Goal: Leave review/rating: Leave review/rating

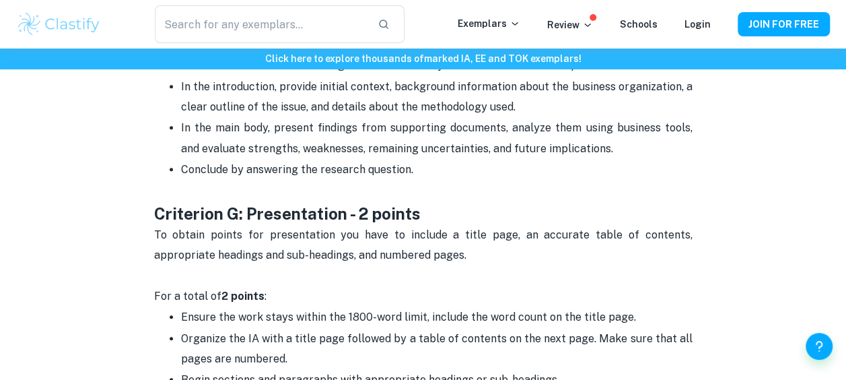
scroll to position [2763, 0]
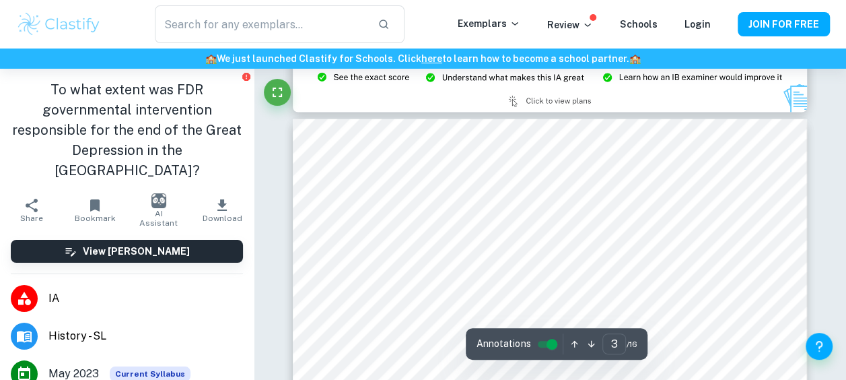
scroll to position [1530, 0]
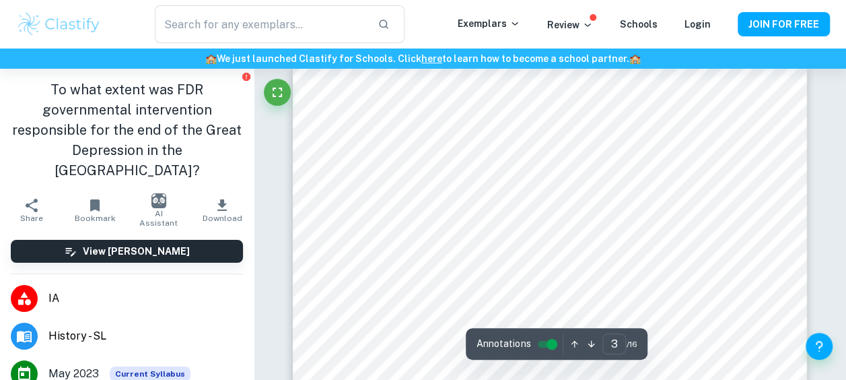
type input "2"
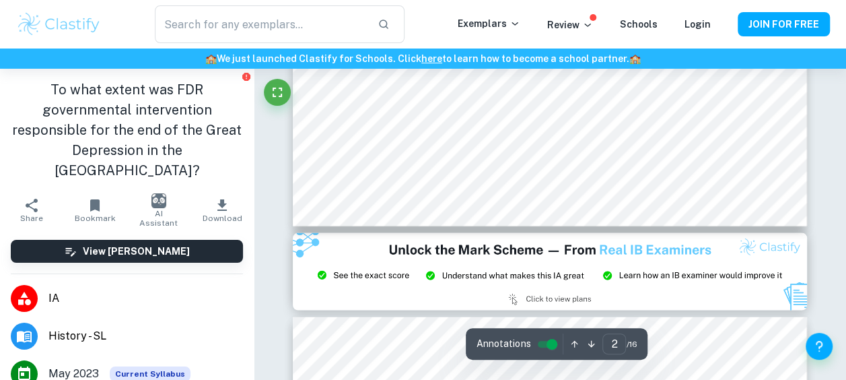
scroll to position [1219, 0]
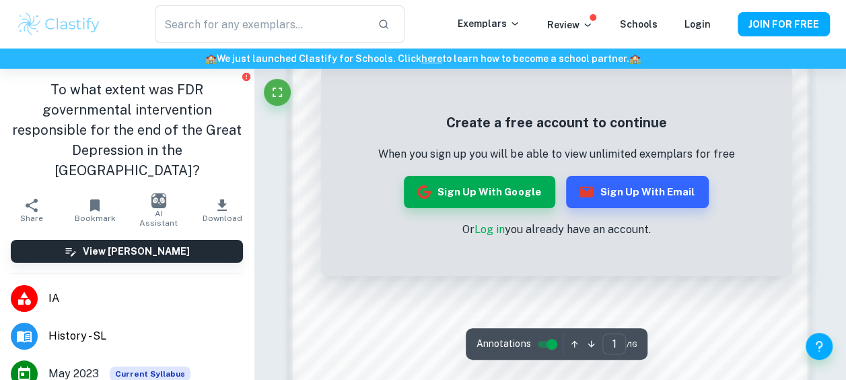
scroll to position [866, 0]
click at [487, 203] on button "Sign up with Google" at bounding box center [479, 192] width 151 height 32
click at [602, 188] on button "Sign up with Email" at bounding box center [637, 192] width 143 height 32
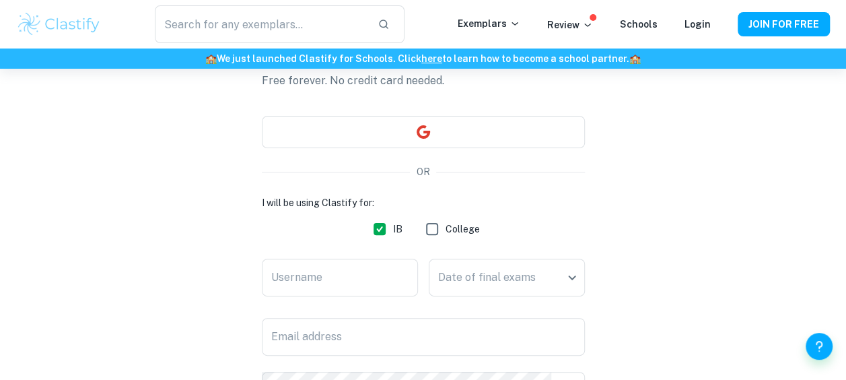
scroll to position [93, 0]
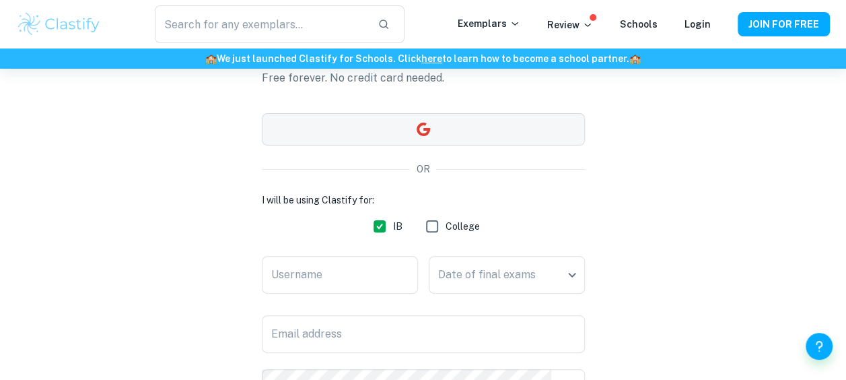
click at [438, 125] on button "button" at bounding box center [423, 129] width 323 height 32
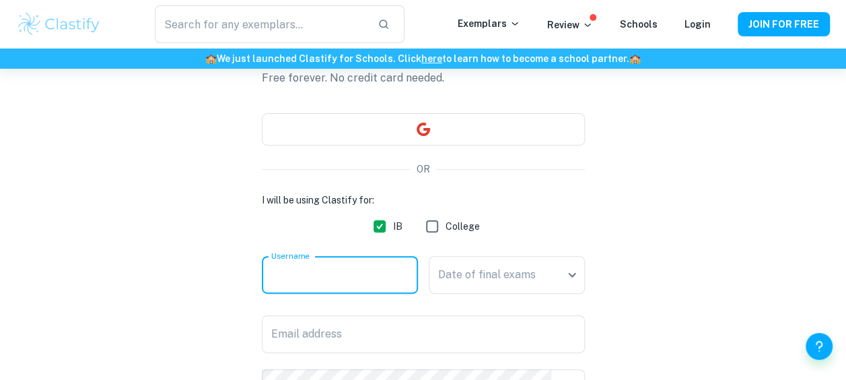
click at [372, 264] on input "Username" at bounding box center [340, 275] width 156 height 38
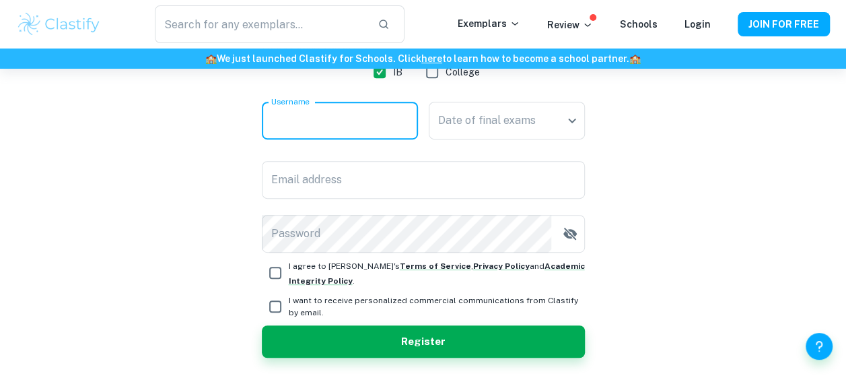
scroll to position [252, 0]
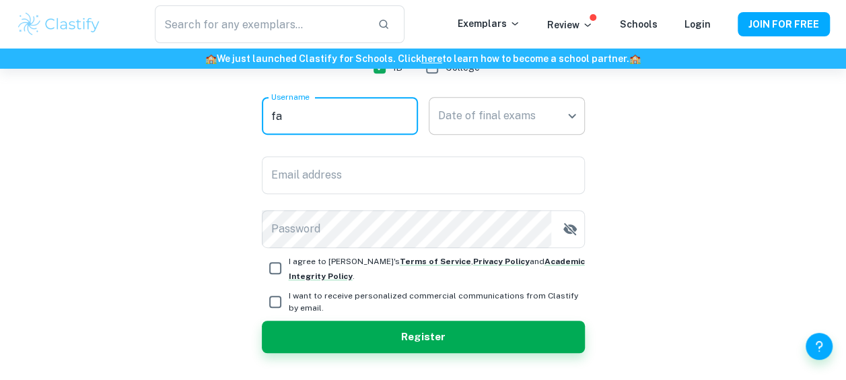
type input "f"
type input "23842193bf12"
click at [425, 167] on input "Email address" at bounding box center [423, 175] width 323 height 38
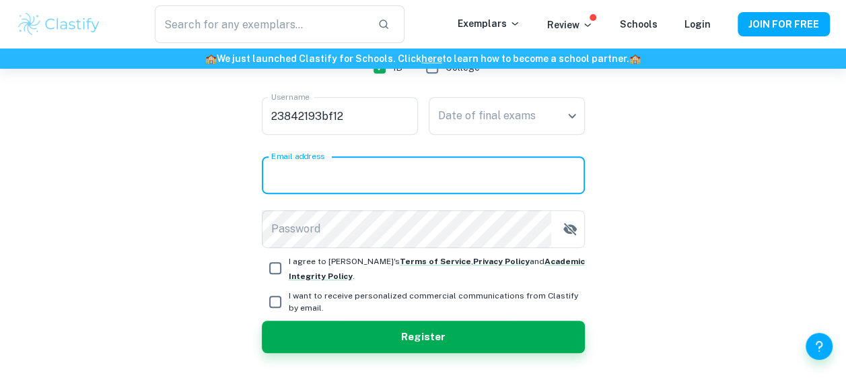
type input "[EMAIL_ADDRESS][DOMAIN_NAME]"
click at [469, 121] on body "We value your privacy We use cookies to enhance your browsing experience, serve…" at bounding box center [423, 7] width 846 height 380
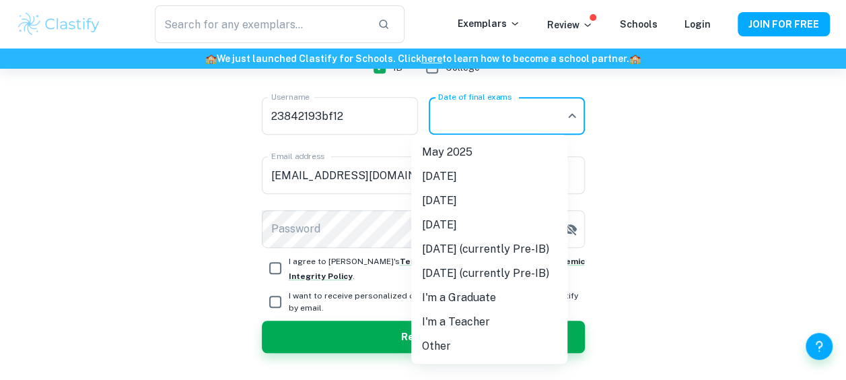
click at [472, 340] on li "Other" at bounding box center [489, 346] width 156 height 24
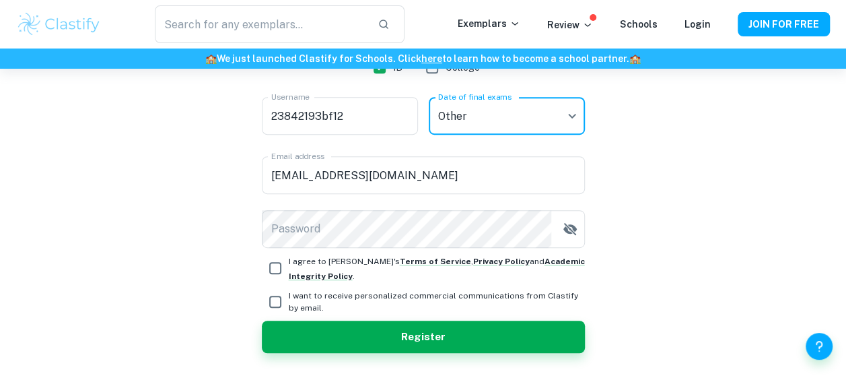
click at [488, 122] on body "We value your privacy We use cookies to enhance your browsing experience, serve…" at bounding box center [423, 7] width 846 height 380
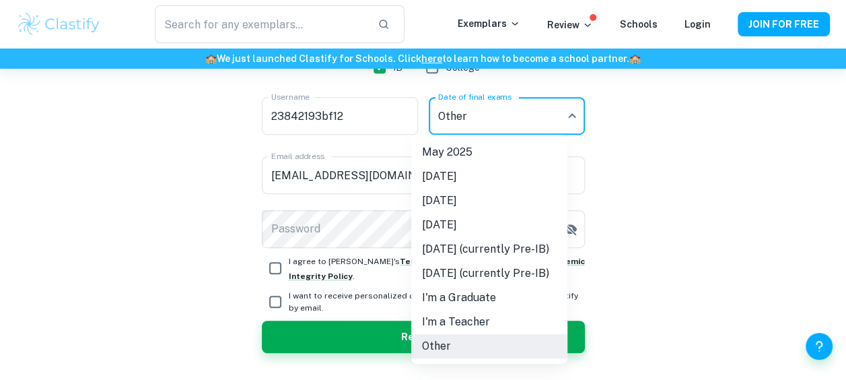
click at [494, 174] on li "[DATE]" at bounding box center [489, 176] width 156 height 24
type input "N25"
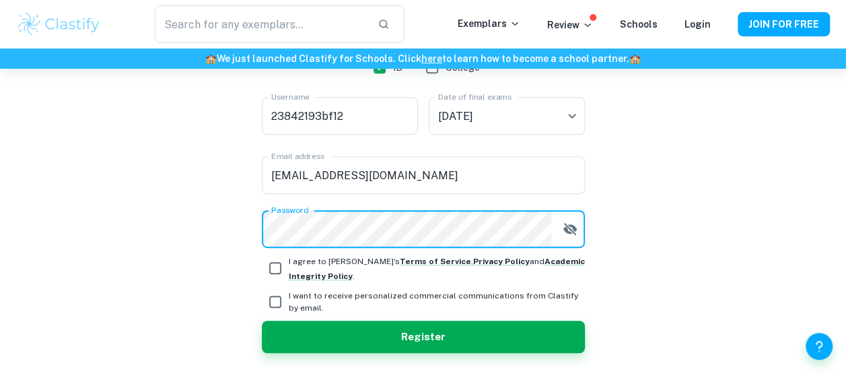
click at [277, 263] on input "I agree to [PERSON_NAME]'s Terms of Service , Privacy Policy and Academic Integ…" at bounding box center [275, 267] width 27 height 27
checkbox input "true"
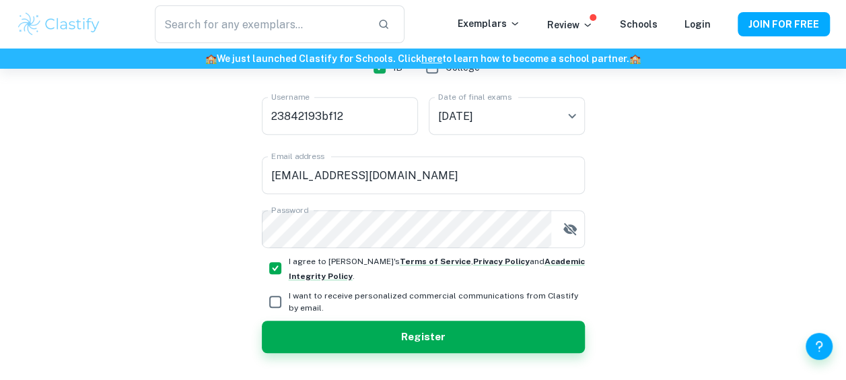
click at [275, 300] on input "I want to receive personalized commercial communications from Clastify by email." at bounding box center [275, 301] width 27 height 27
checkbox input "true"
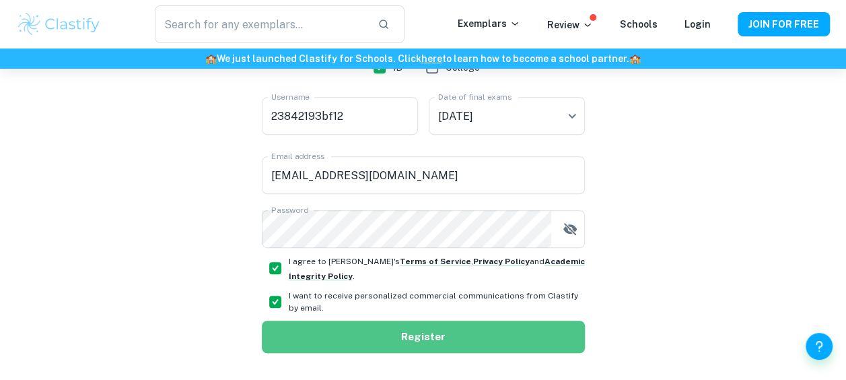
click at [403, 339] on button "Register" at bounding box center [423, 336] width 323 height 32
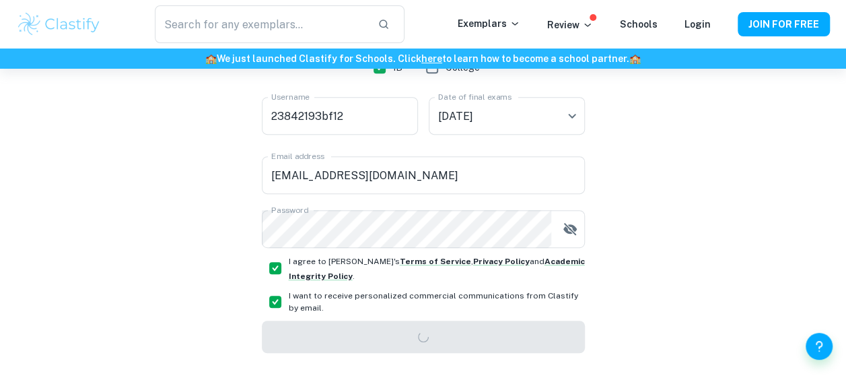
scroll to position [69, 0]
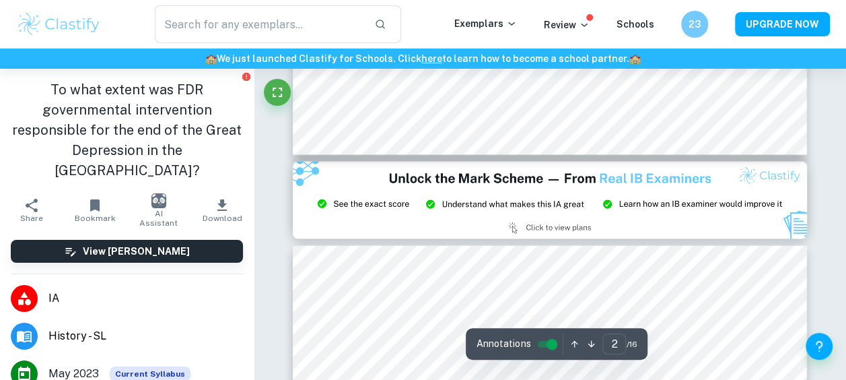
type input "3"
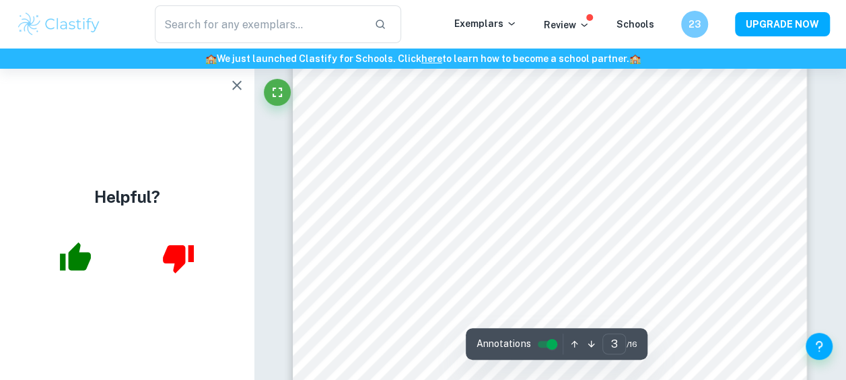
scroll to position [1588, 0]
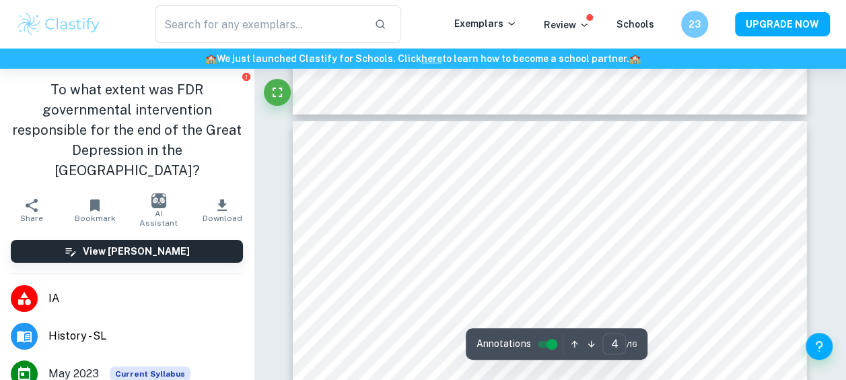
scroll to position [2171, 0]
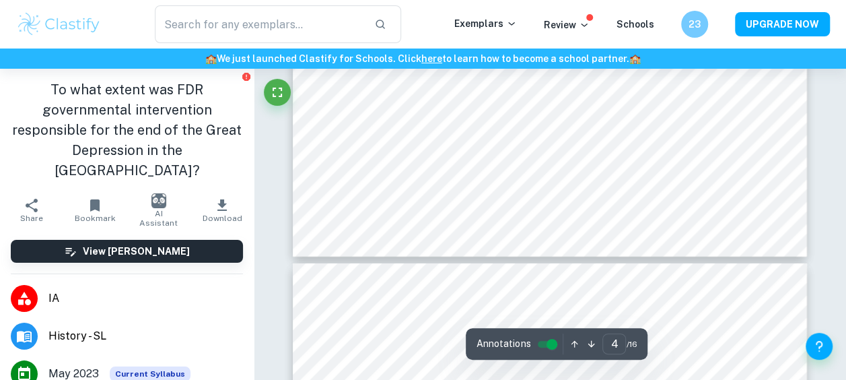
type input "3"
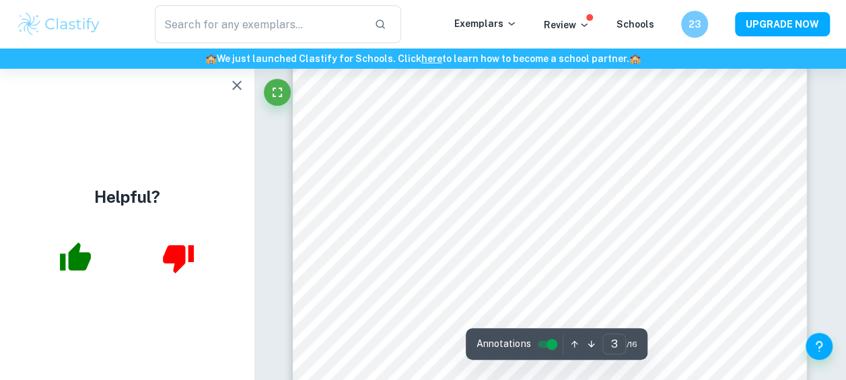
scroll to position [1745, 0]
click at [555, 183] on div at bounding box center [637, 191] width 197 height 26
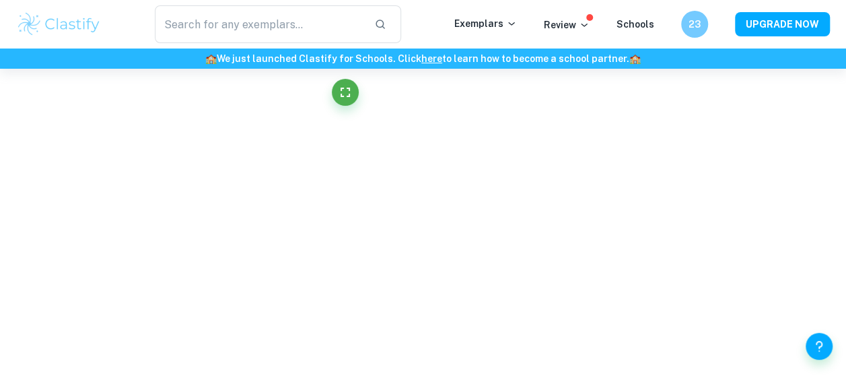
scroll to position [1406, 0]
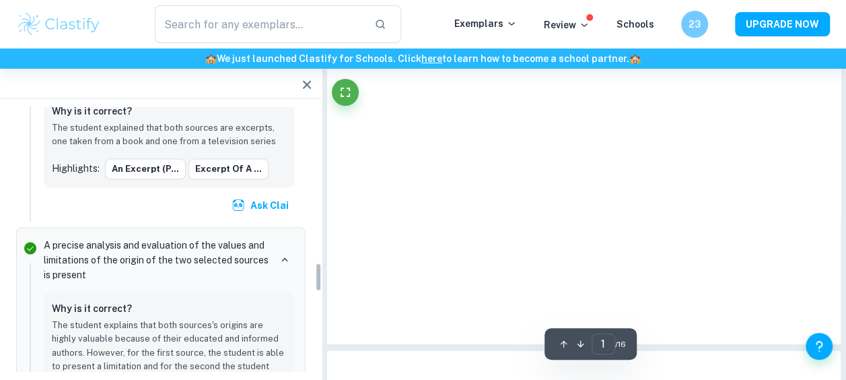
type input "3"
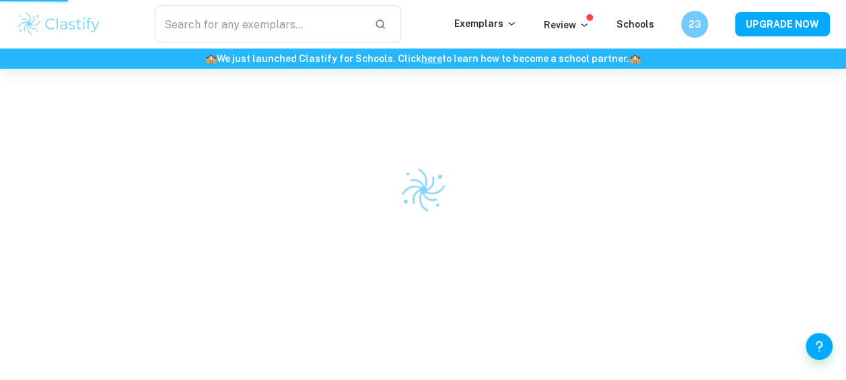
scroll to position [69, 0]
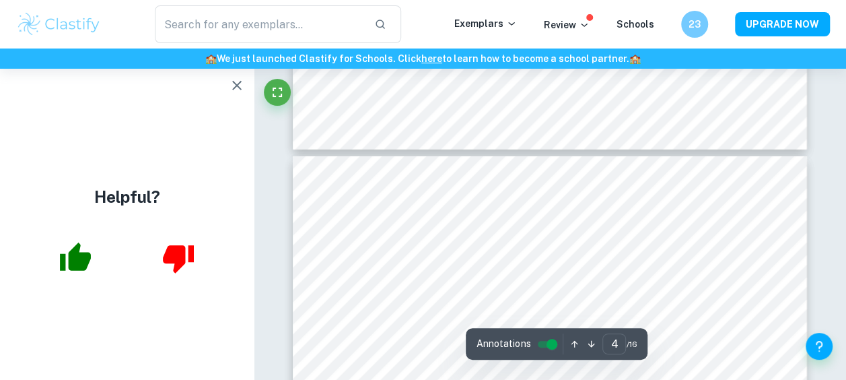
scroll to position [2079, 0]
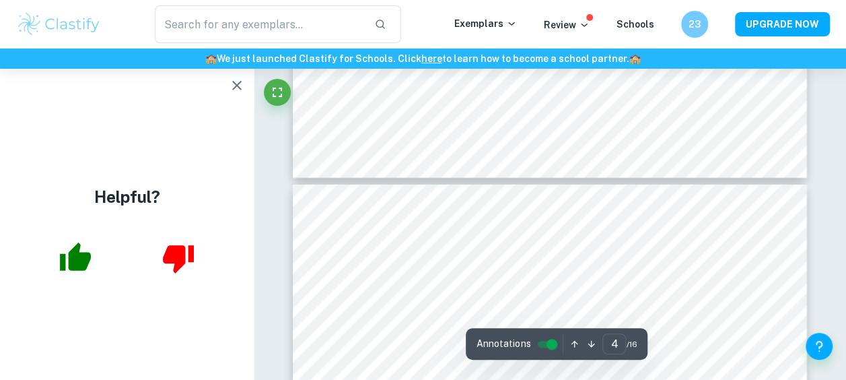
click at [237, 85] on icon "button" at bounding box center [236, 85] width 9 height 9
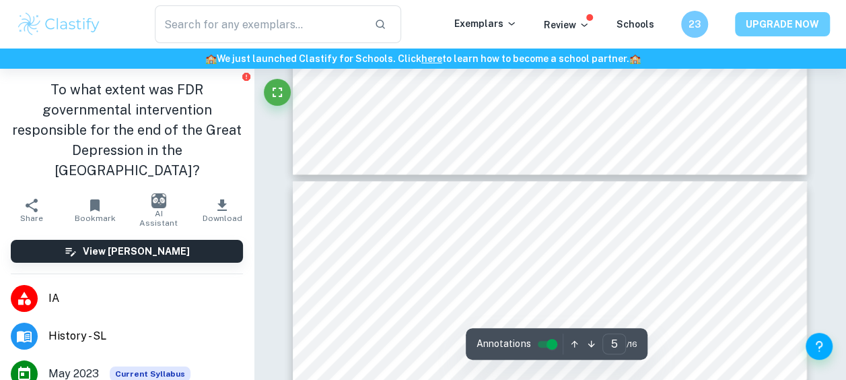
scroll to position [2757, 0]
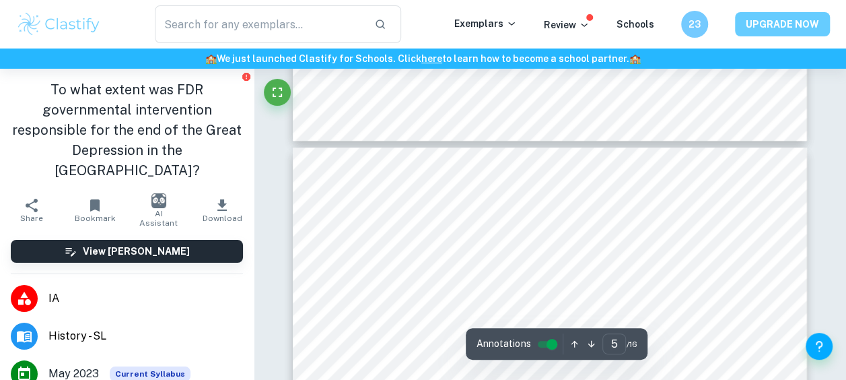
type input "4"
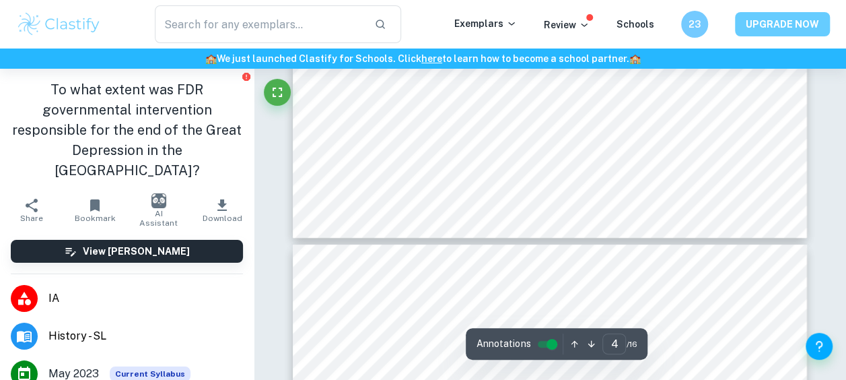
scroll to position [2667, 0]
